Goal: Check status

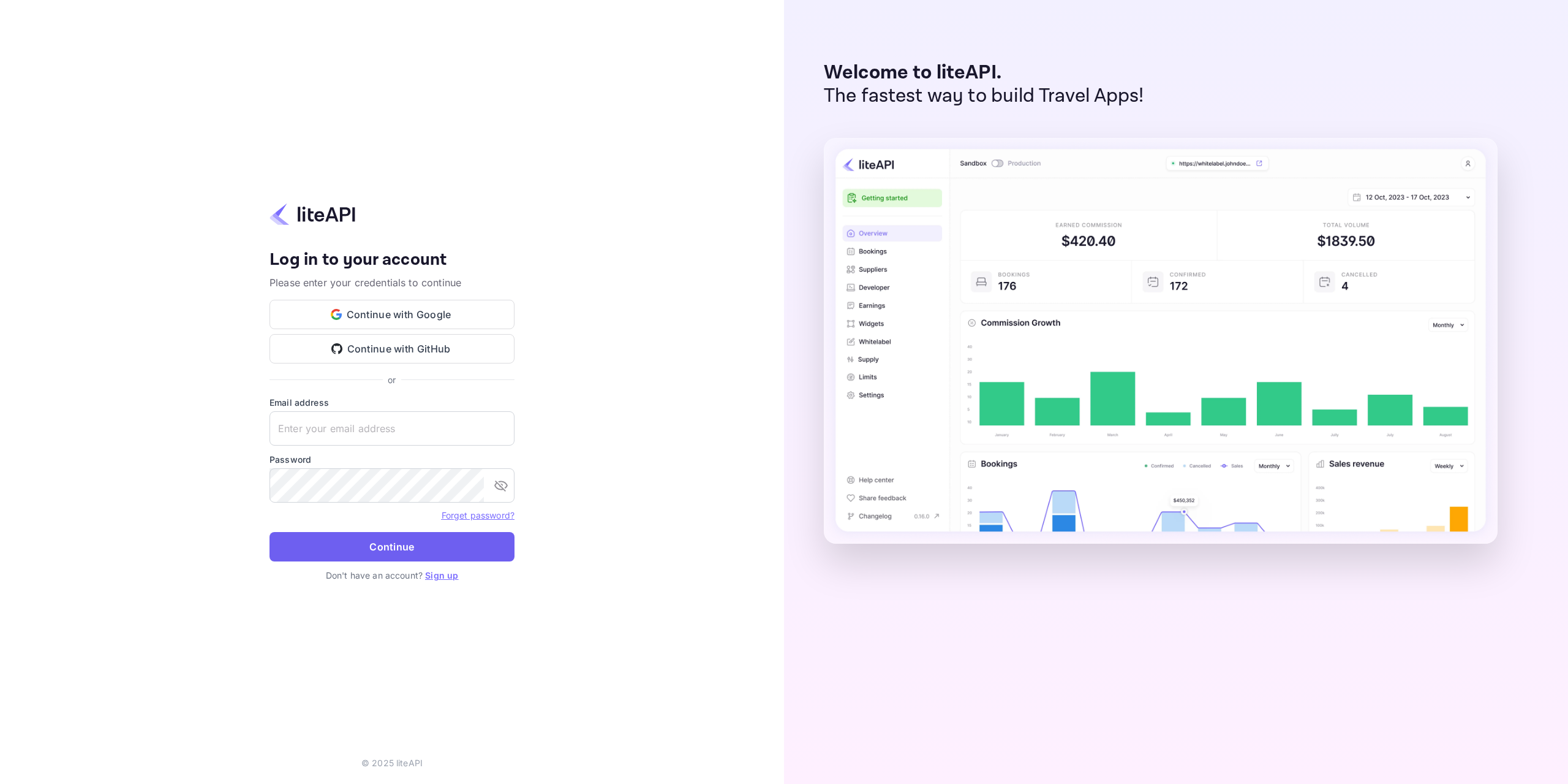
type input "[EMAIL_ADDRESS][DOMAIN_NAME]"
click at [427, 549] on button "Continue" at bounding box center [392, 546] width 245 height 29
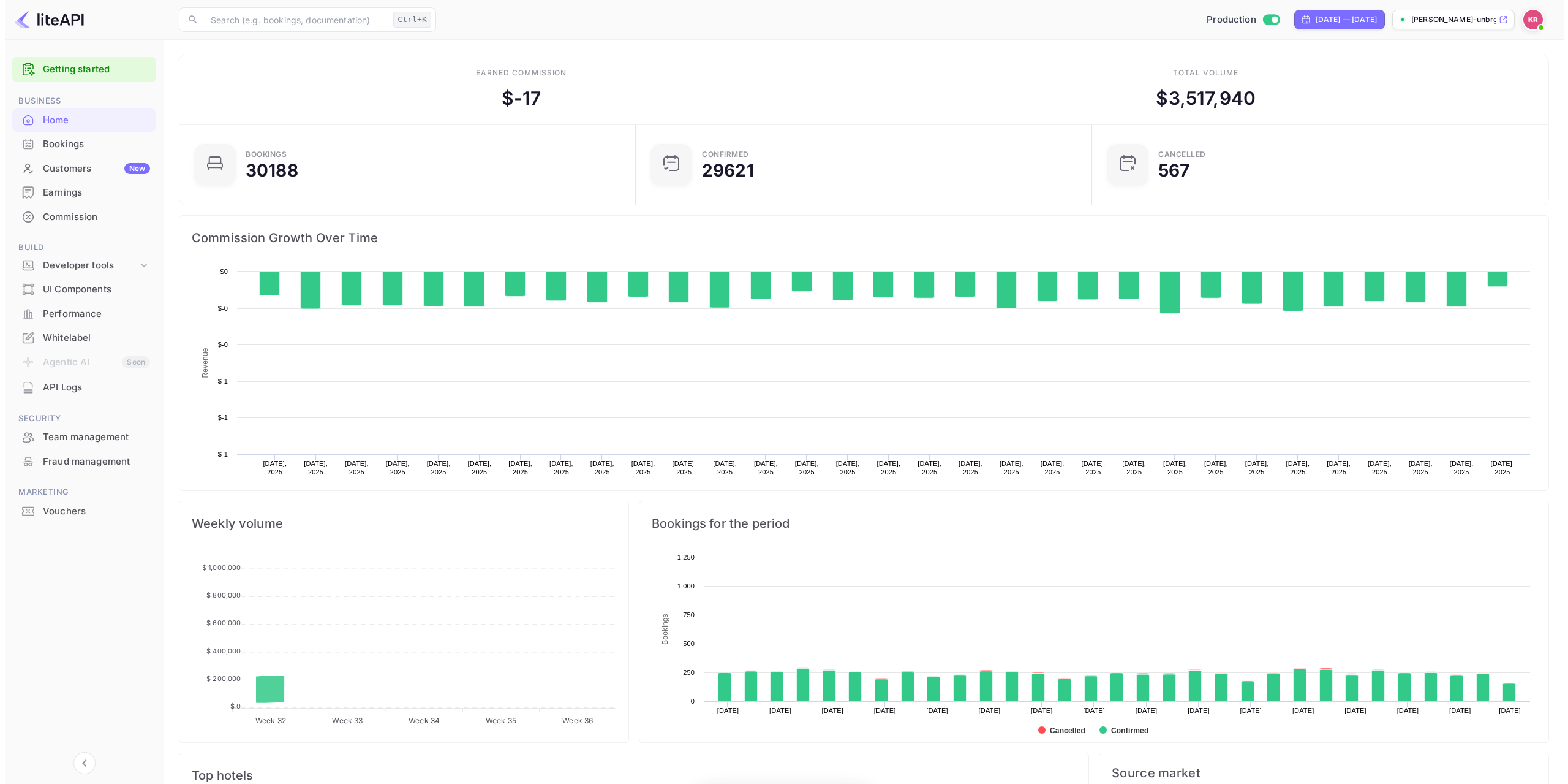
scroll to position [190, 440]
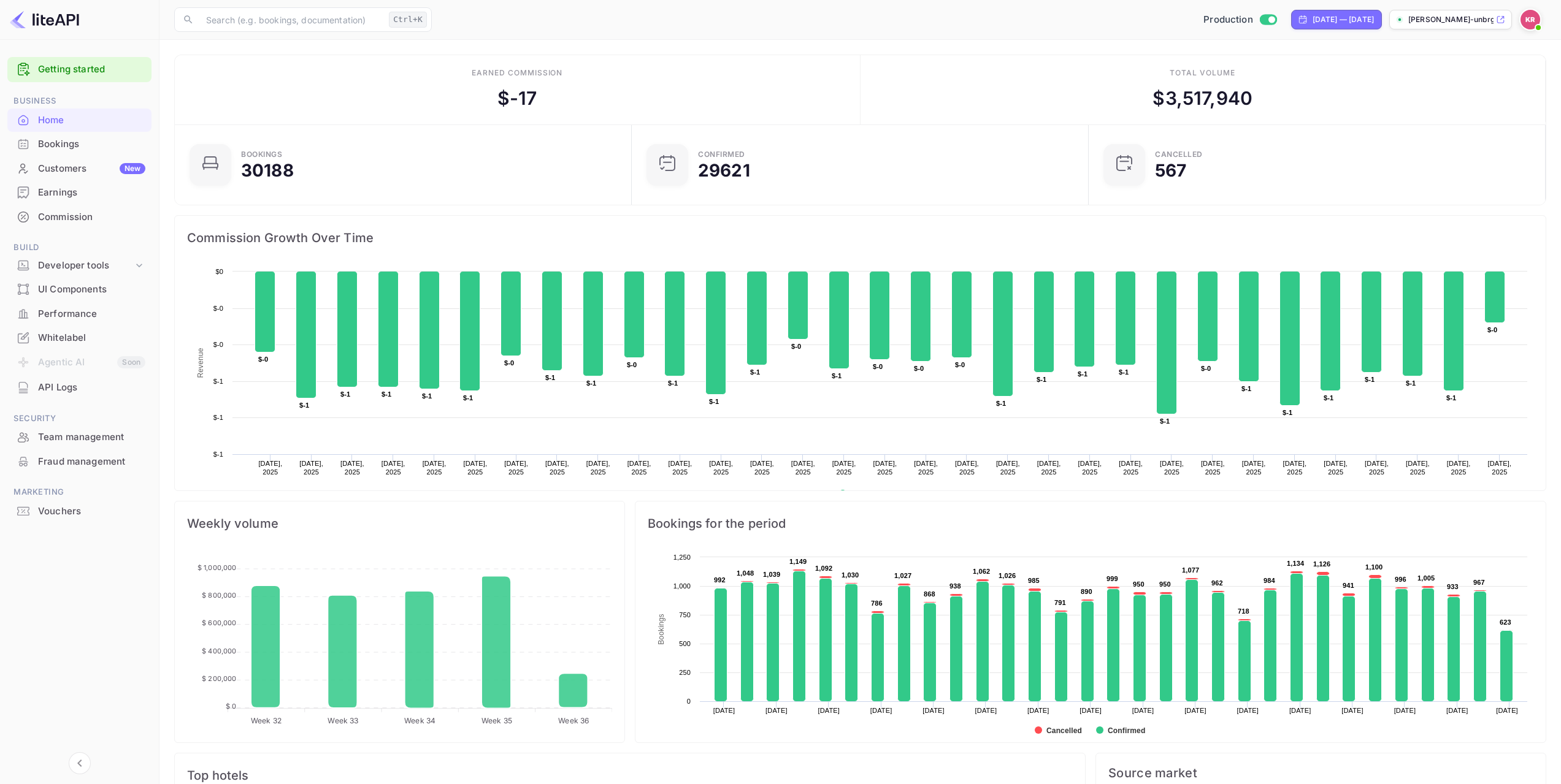
click at [79, 144] on div "Bookings" at bounding box center [91, 144] width 107 height 14
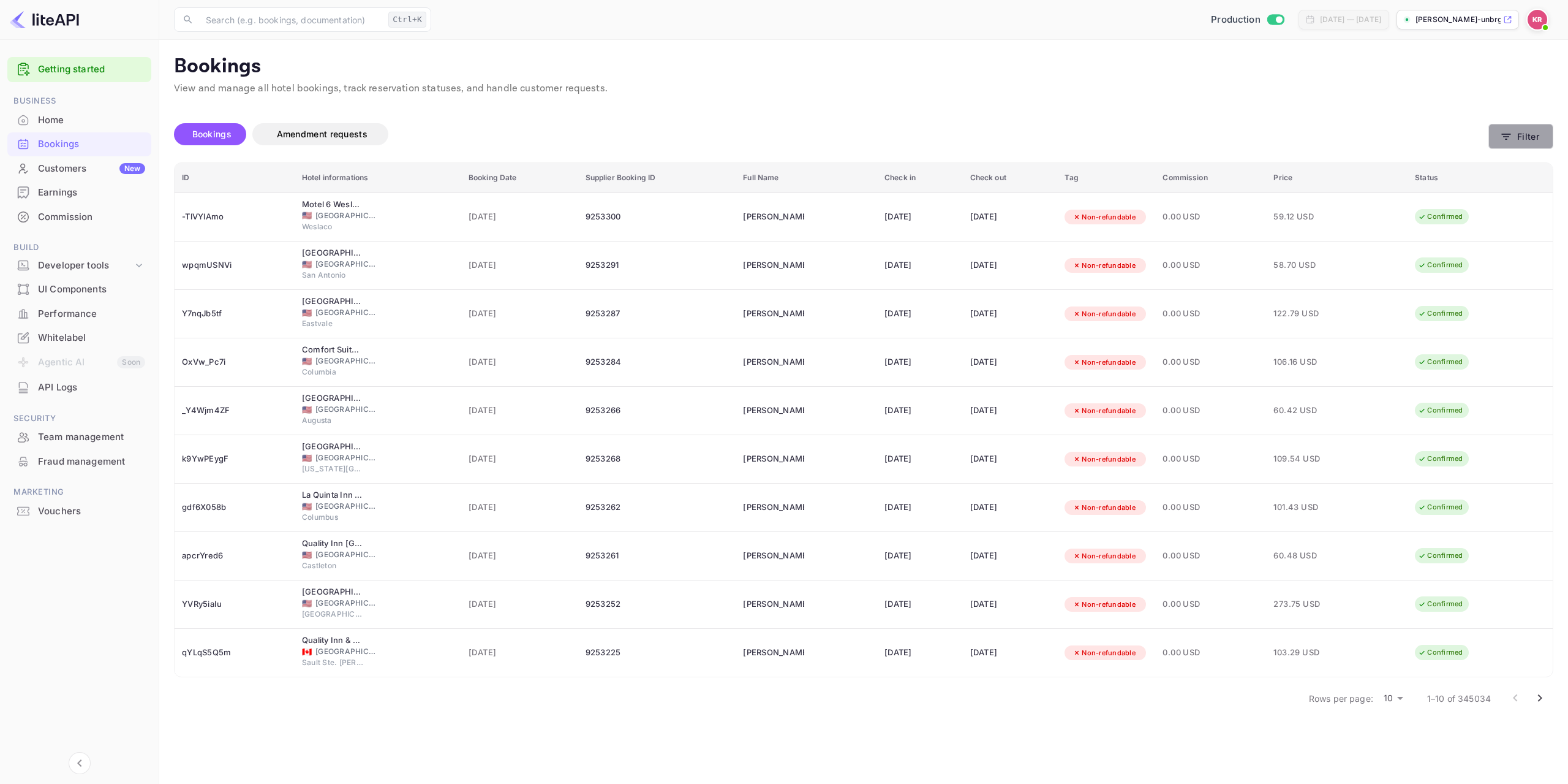
click at [1518, 142] on button "Filter" at bounding box center [1521, 136] width 65 height 25
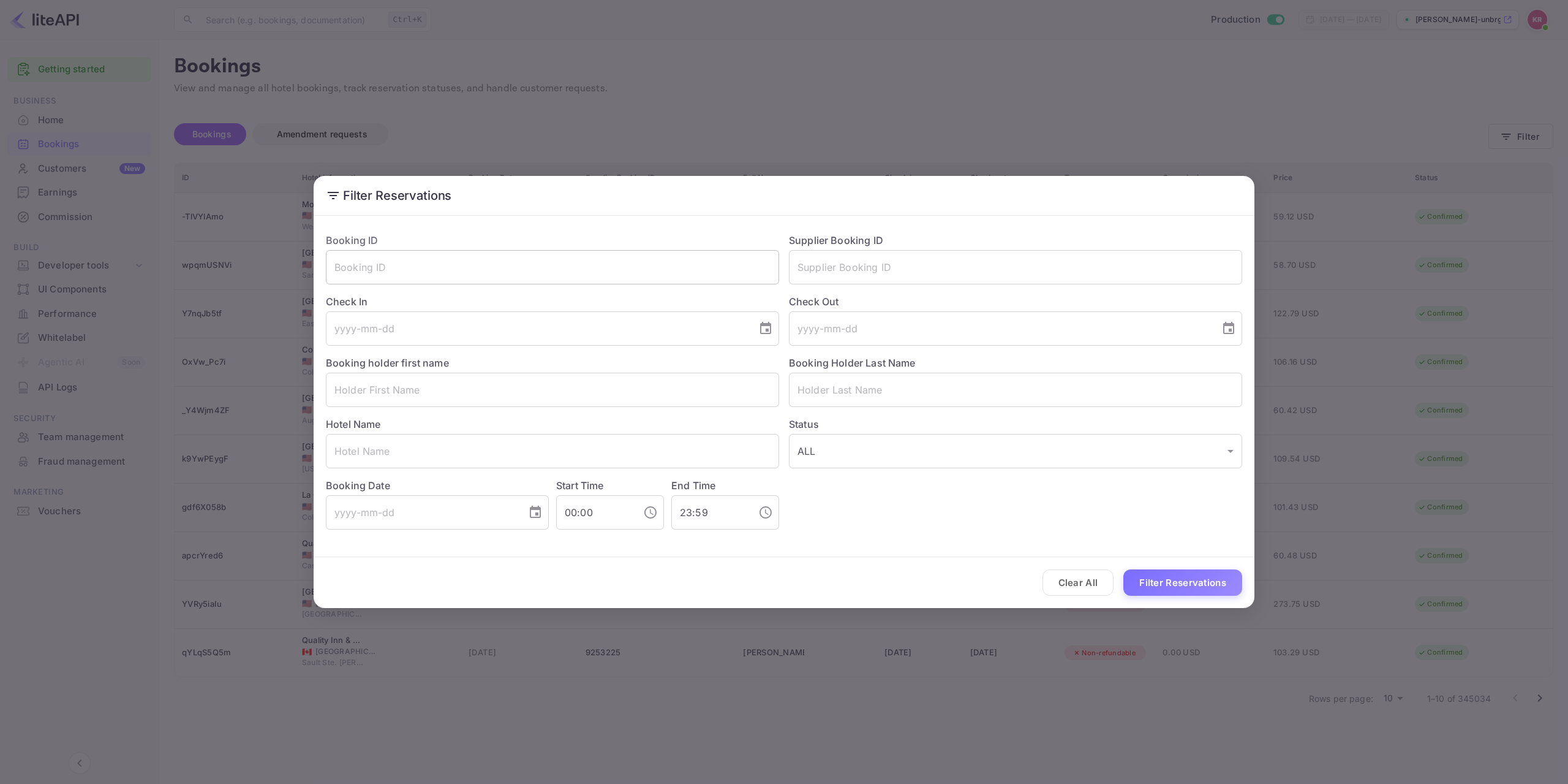
click at [560, 271] on input "text" at bounding box center [553, 267] width 453 height 34
paste input "CMqsGgt4J"
click at [339, 270] on input "CMqsGgt4J" at bounding box center [553, 267] width 453 height 34
type input "CMqsGgt4J"
click at [1157, 584] on button "Filter Reservations" at bounding box center [1182, 583] width 119 height 26
